Goal: Find specific page/section: Find specific page/section

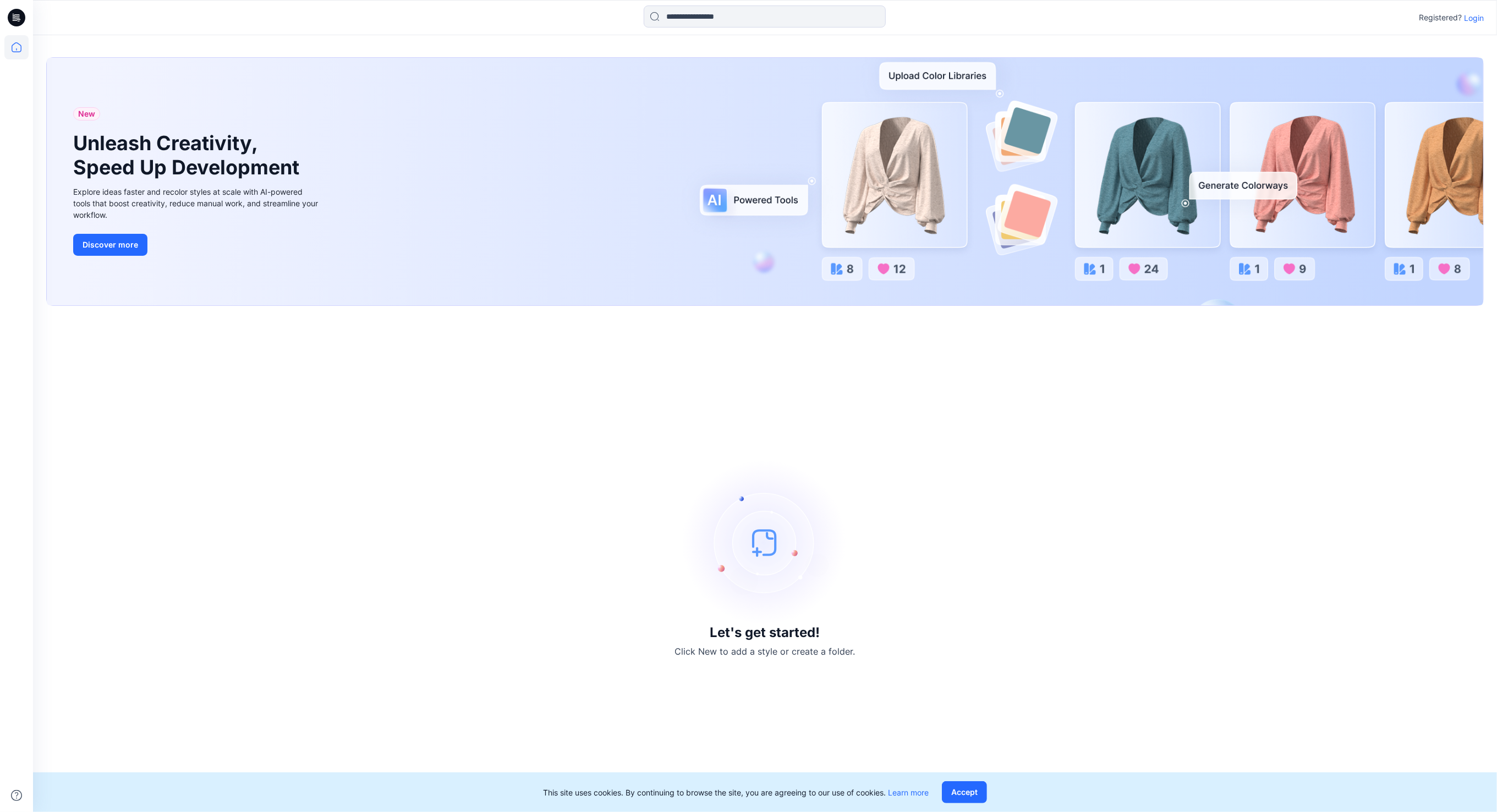
click at [1480, 21] on p "Login" at bounding box center [1474, 18] width 20 height 12
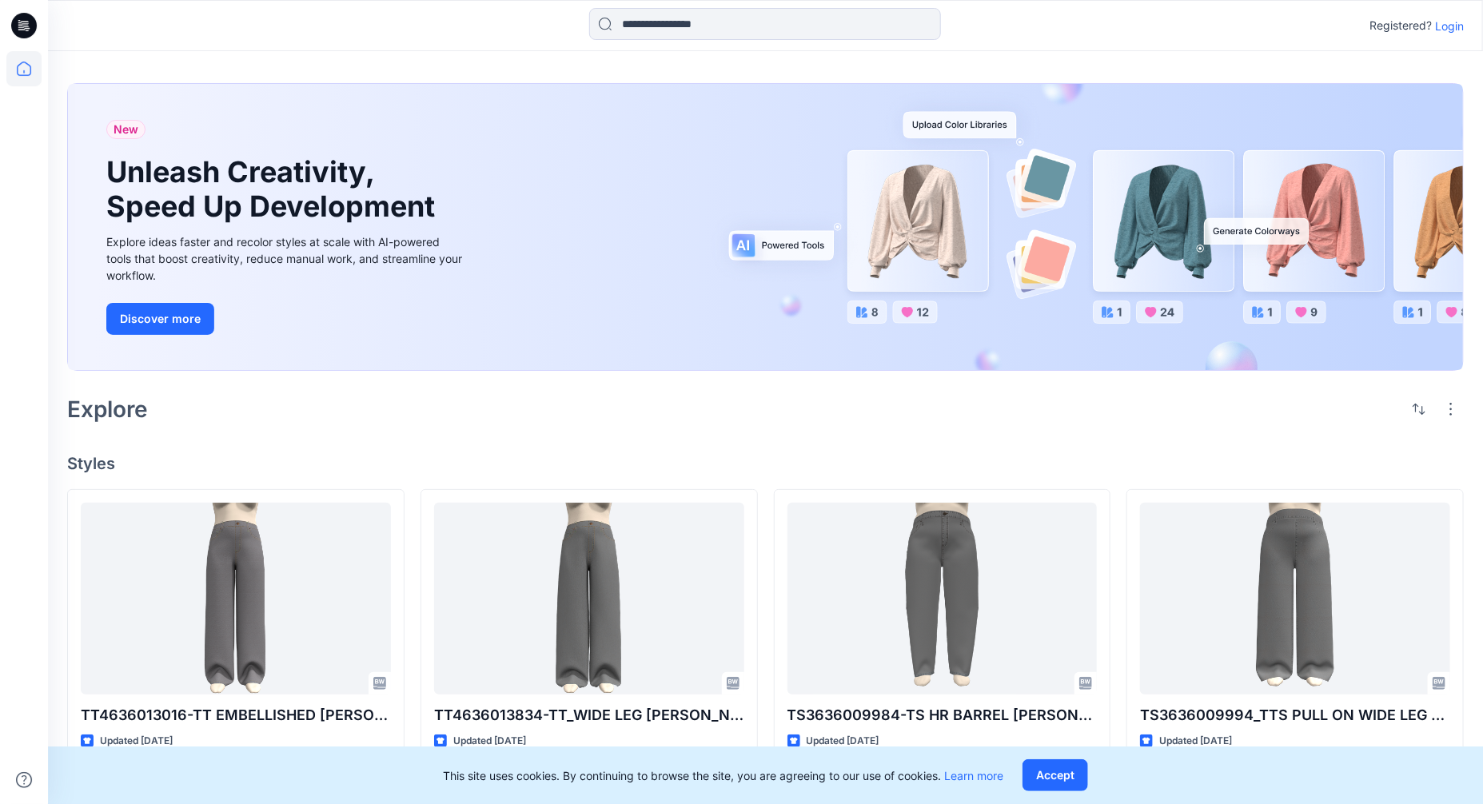
click at [1443, 23] on p "Login" at bounding box center [1449, 26] width 29 height 17
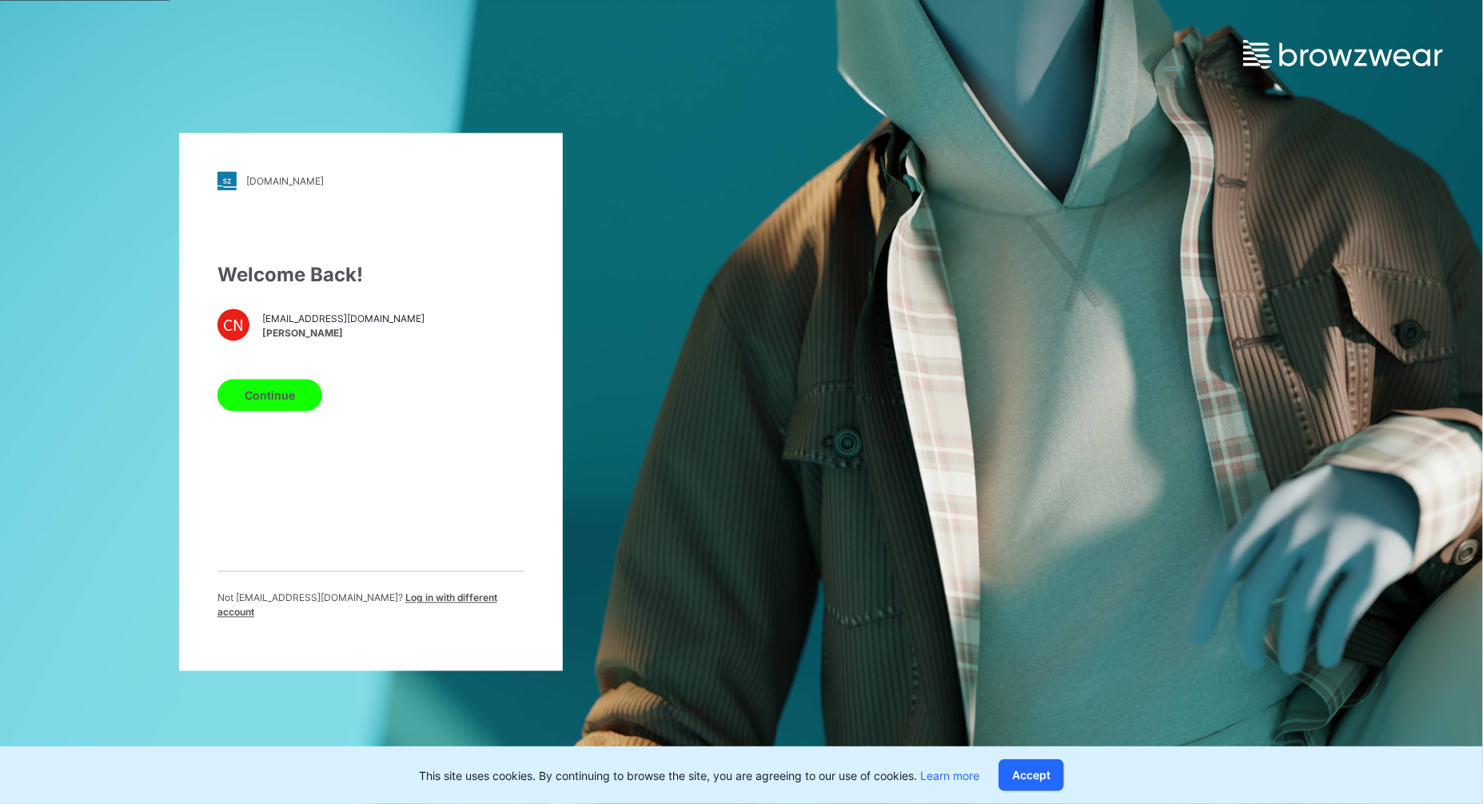
click at [280, 404] on button "Continue" at bounding box center [269, 396] width 105 height 32
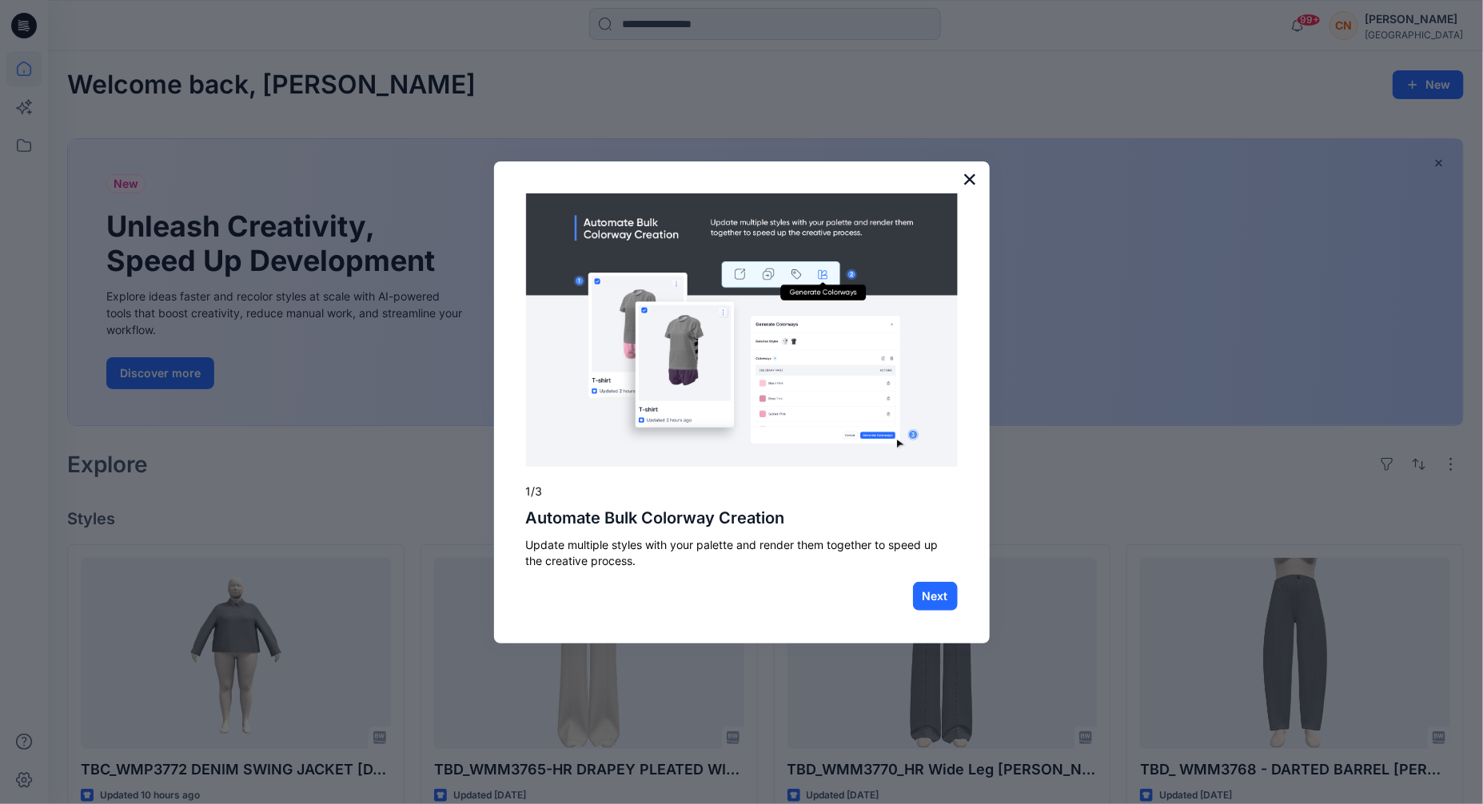
click at [974, 177] on button "×" at bounding box center [969, 179] width 15 height 26
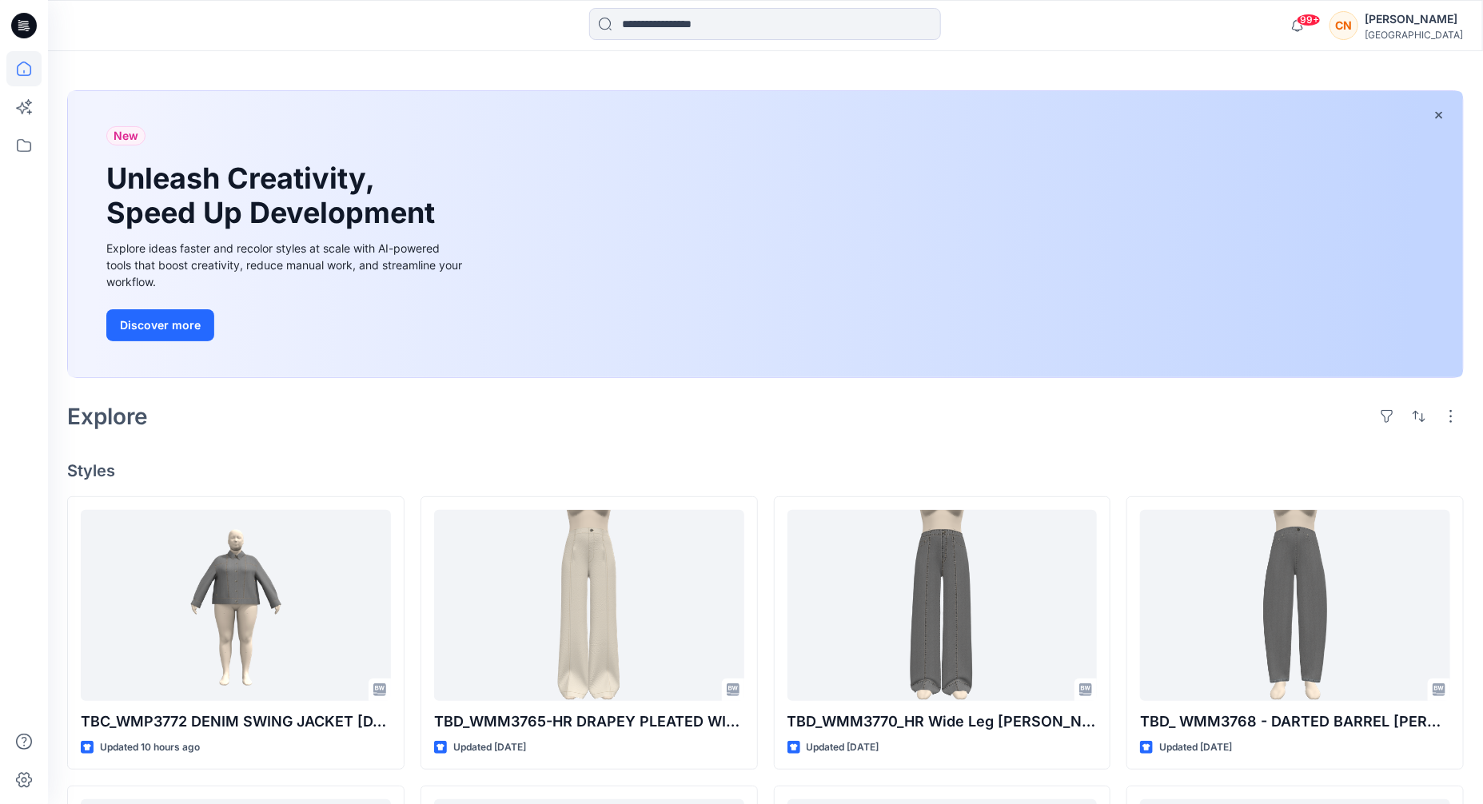
scroll to position [63, 0]
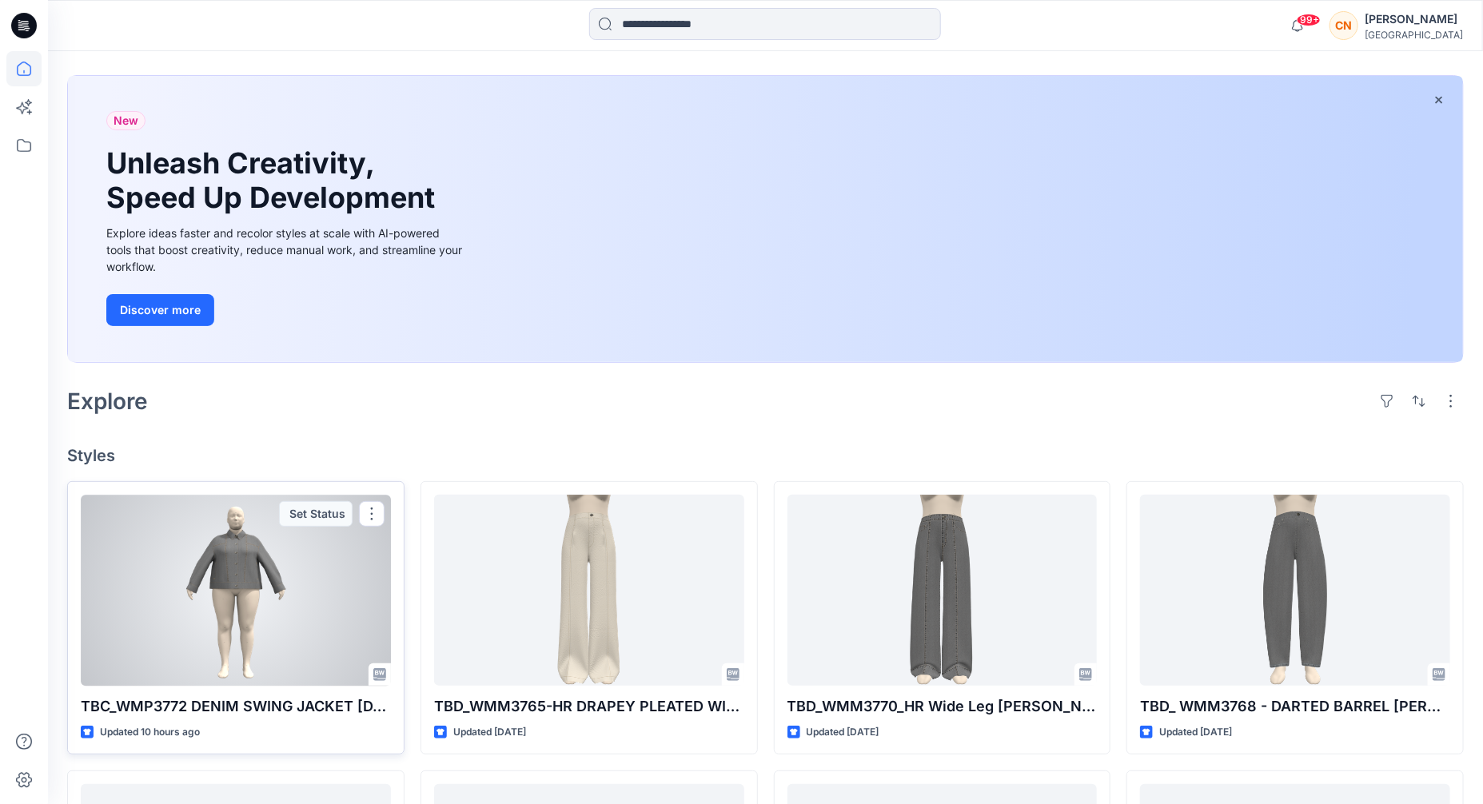
click at [285, 524] on div "Set Status" at bounding box center [316, 514] width 74 height 26
click at [250, 552] on div at bounding box center [236, 590] width 310 height 191
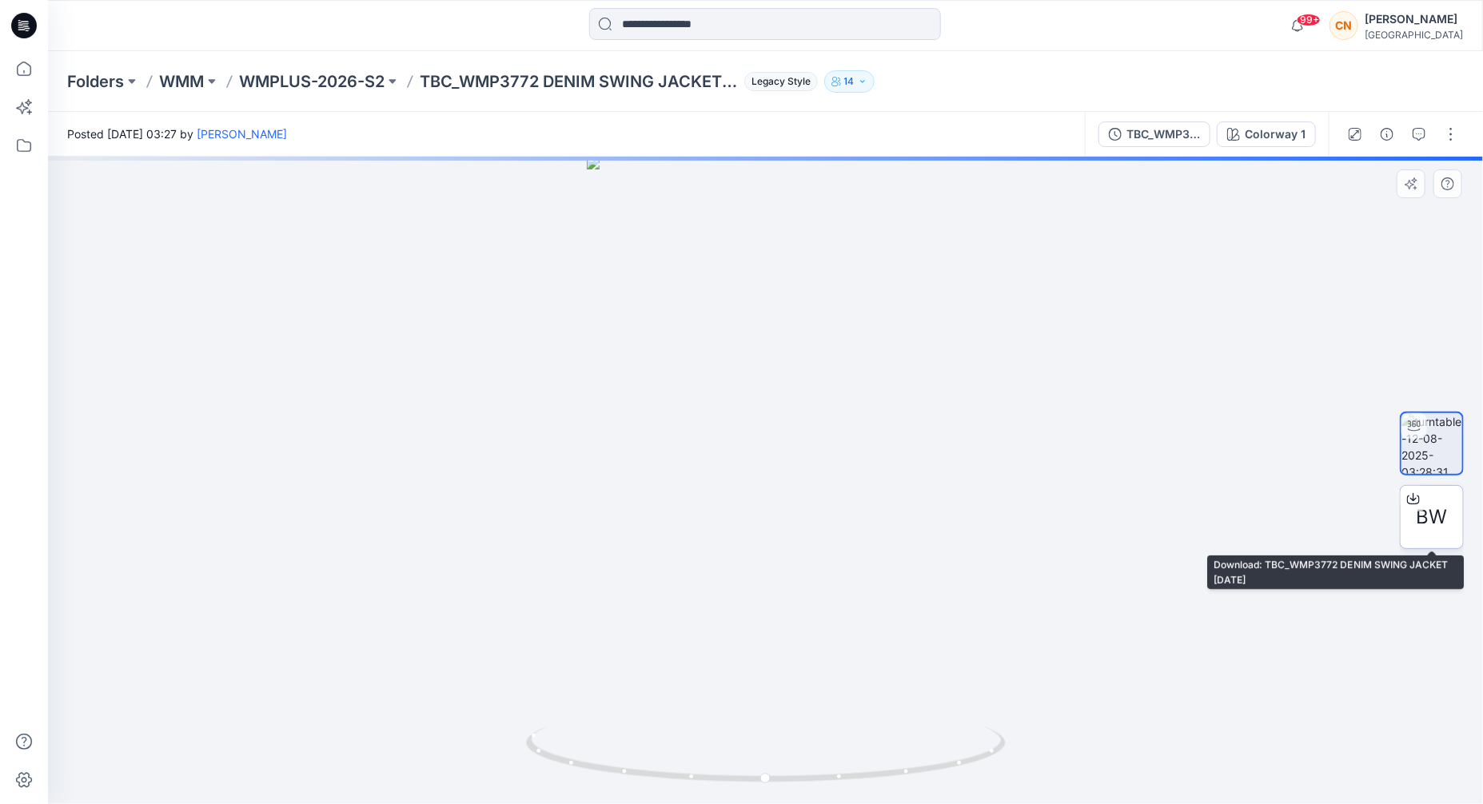
click at [1415, 504] on icon at bounding box center [1413, 498] width 13 height 13
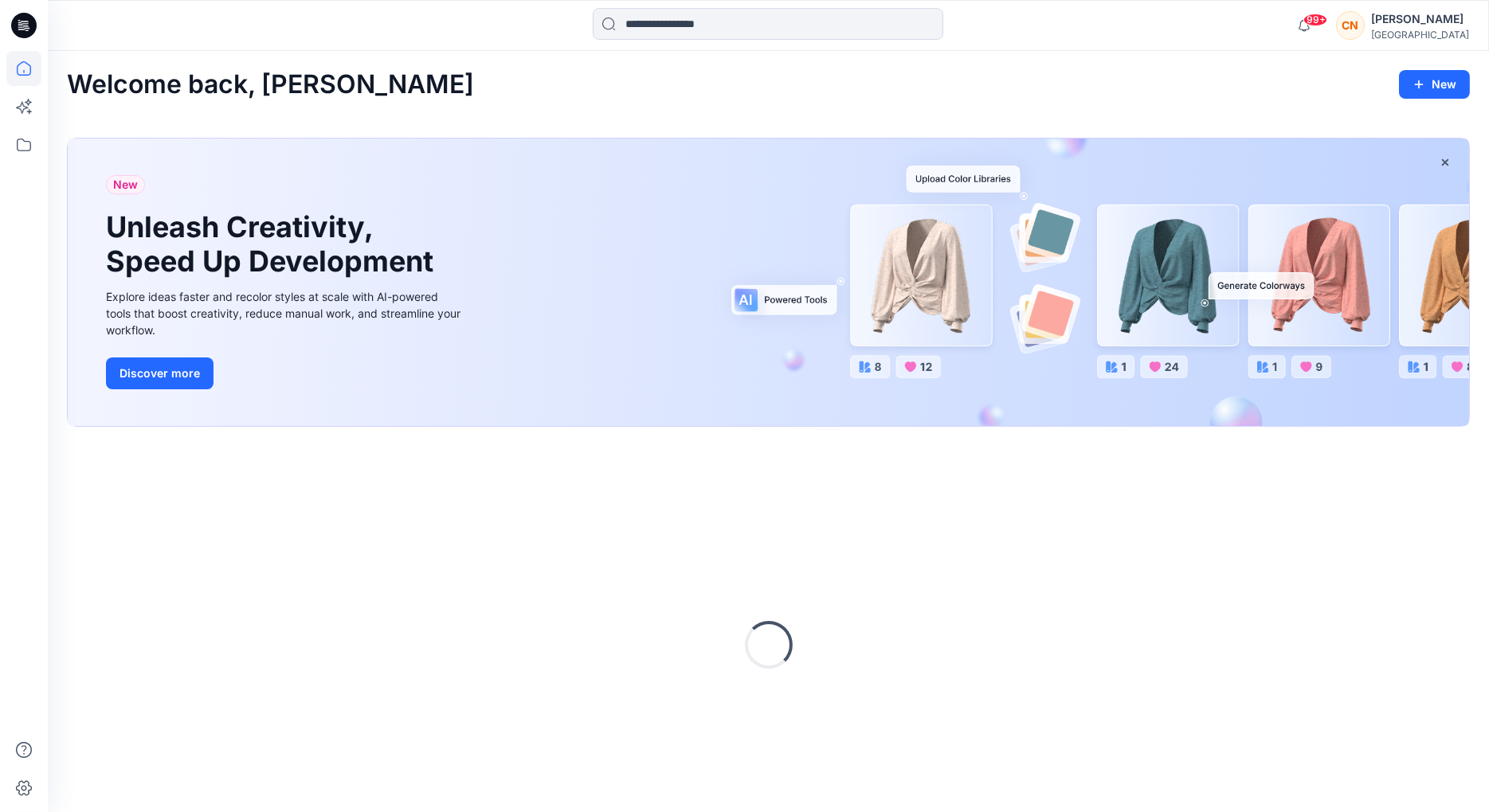
scroll to position [50, 0]
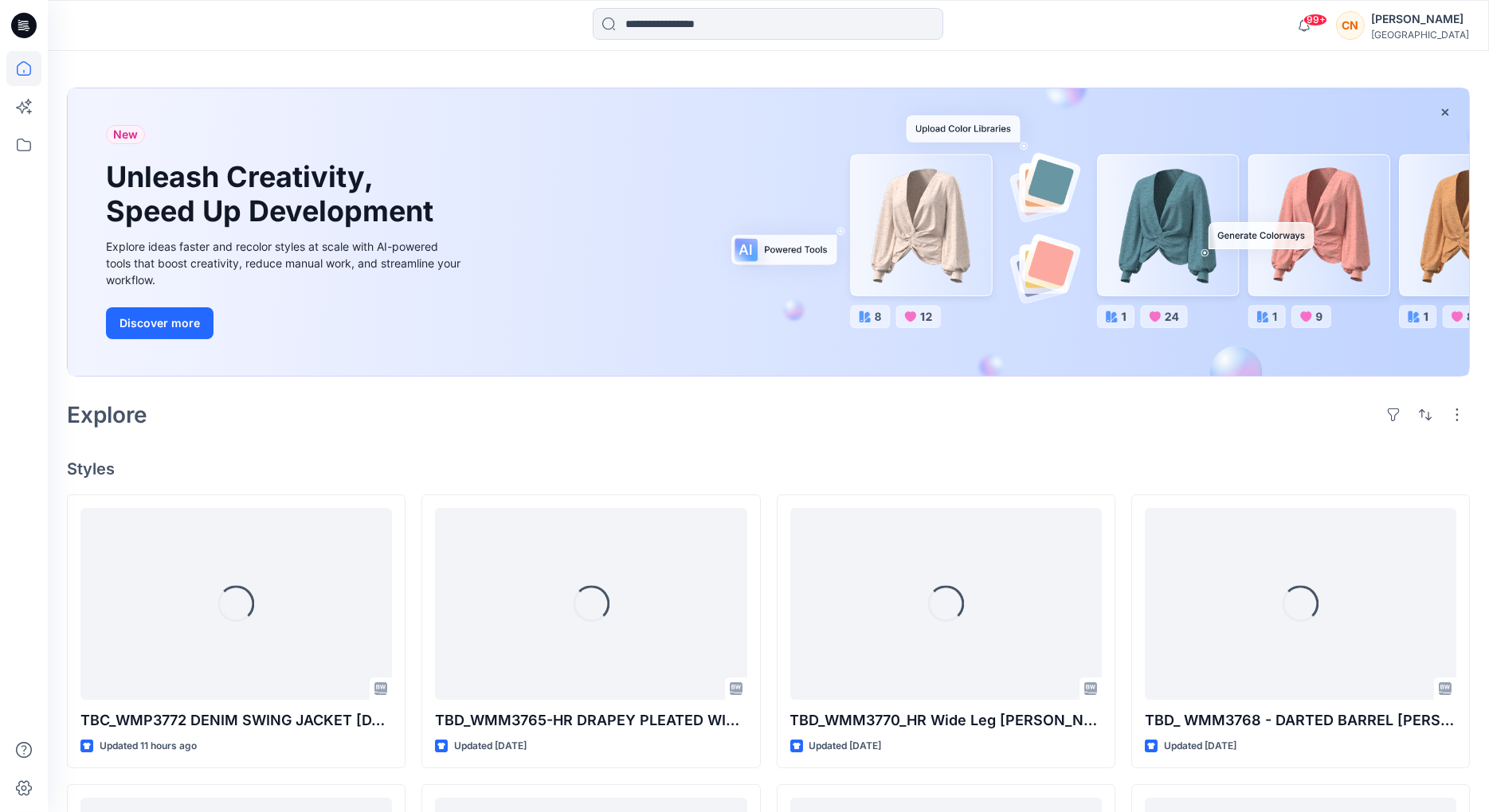
click at [98, 28] on div at bounding box center [227, 25] width 360 height 35
